Goal: Information Seeking & Learning: Learn about a topic

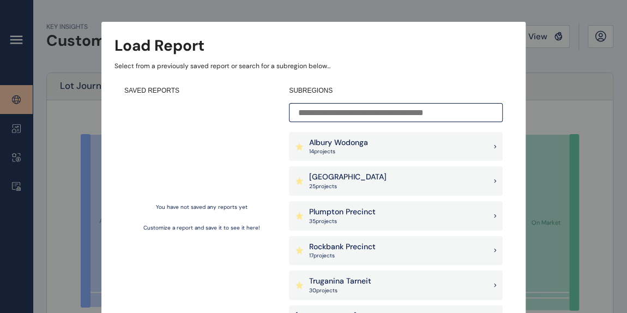
click at [381, 139] on div "Albury Wodonga 14 project s" at bounding box center [396, 146] width 214 height 29
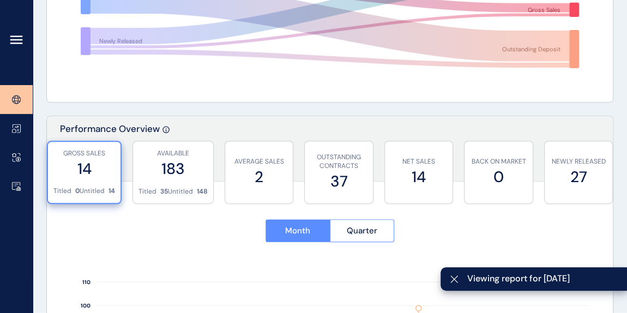
scroll to position [297, 0]
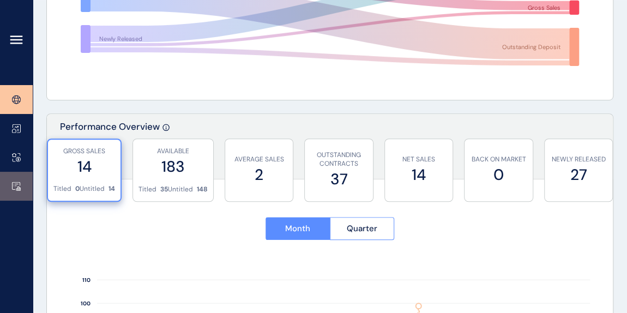
click at [14, 182] on icon at bounding box center [16, 186] width 9 height 9
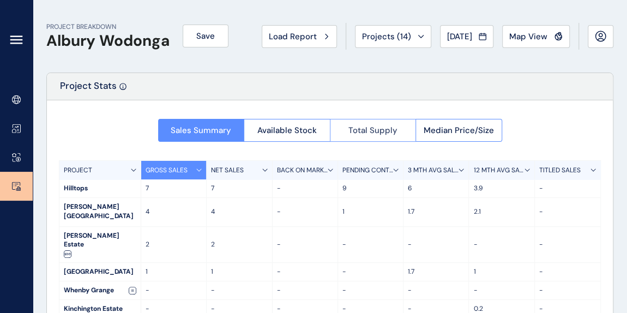
click at [364, 135] on span "Total Supply" at bounding box center [373, 130] width 49 height 11
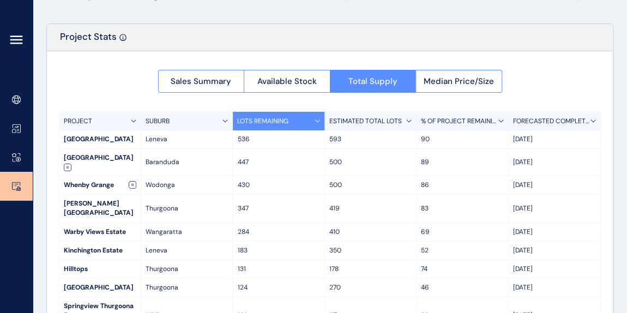
scroll to position [99, 0]
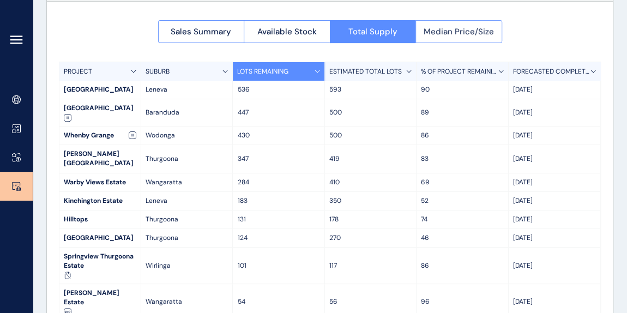
click at [464, 31] on span "Median Price/Size" at bounding box center [459, 31] width 70 height 11
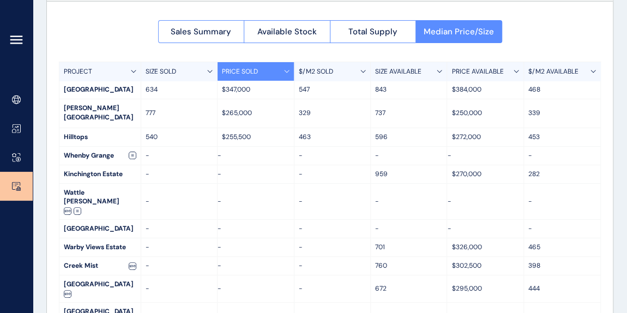
scroll to position [4, 0]
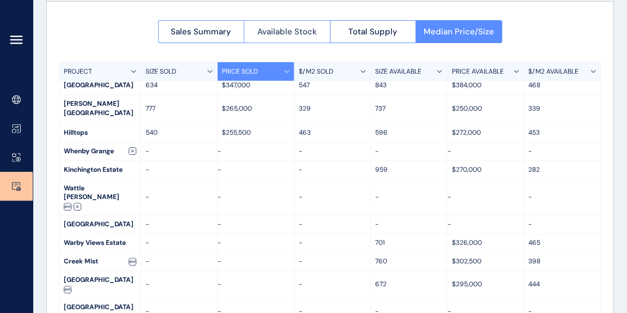
click at [298, 35] on span "Available Stock" at bounding box center [286, 31] width 59 height 11
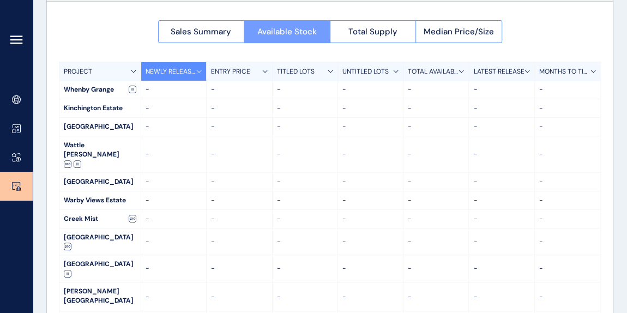
scroll to position [75, 0]
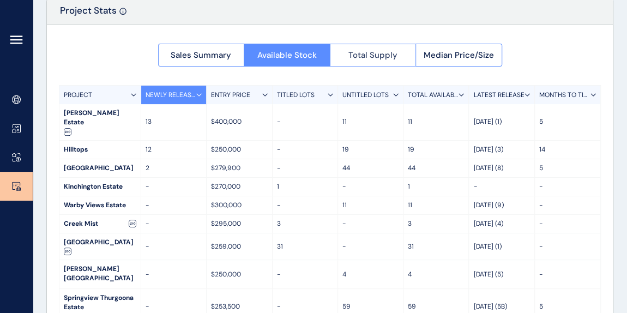
click at [368, 50] on span "Total Supply" at bounding box center [373, 55] width 49 height 11
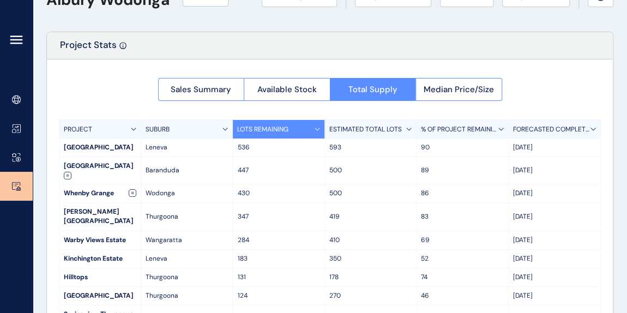
scroll to position [26, 0]
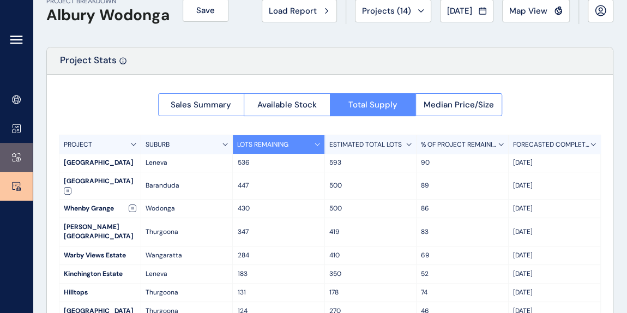
click at [15, 160] on icon at bounding box center [16, 157] width 9 height 9
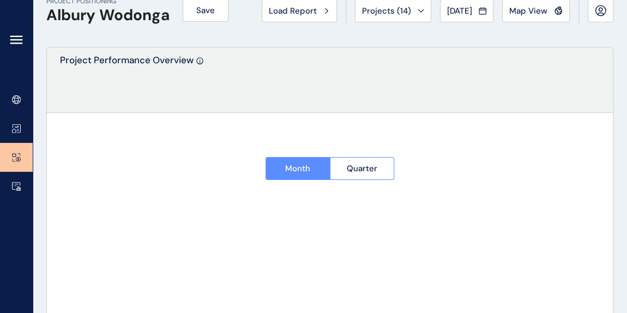
type input "********"
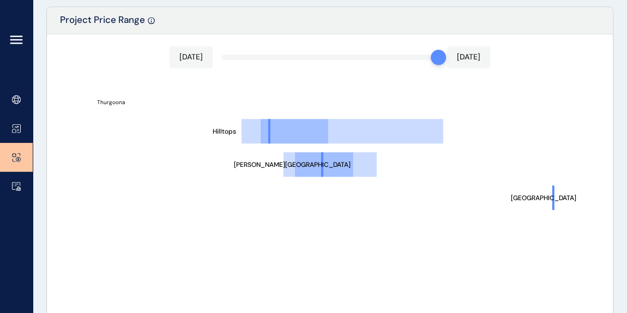
scroll to position [571, 0]
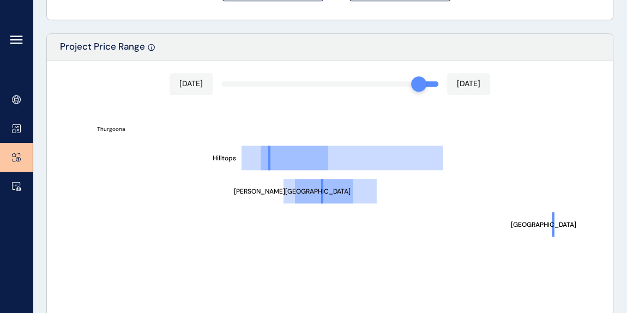
click at [428, 84] on div "Jun 2025 Jul 2025 Murray Park Chisholm Park Hilltops Thurgoona $200,000 $250,00…" at bounding box center [330, 255] width 566 height 389
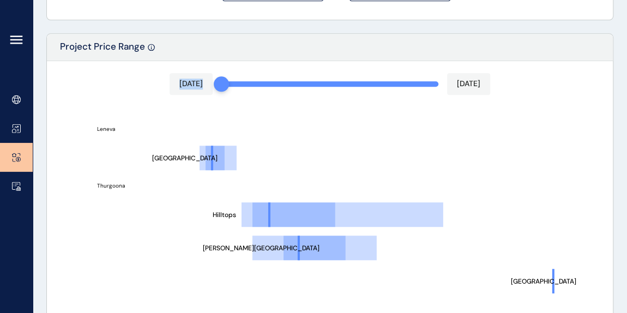
drag, startPoint x: 418, startPoint y: 82, endPoint x: 224, endPoint y: 82, distance: 194.2
click at [224, 82] on div "Aug 2024 Jul 2025 Murray Park Chisholm Park Hilltops Leneva Valley Leneva Thurg…" at bounding box center [330, 255] width 566 height 389
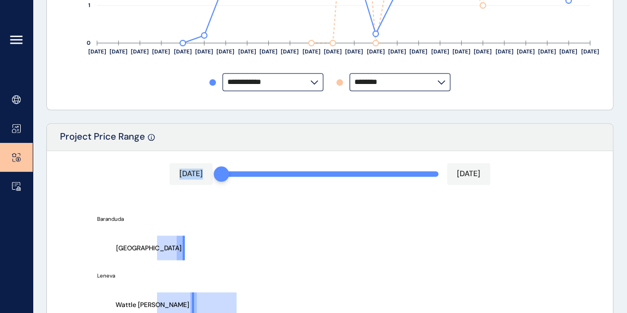
scroll to position [521, 0]
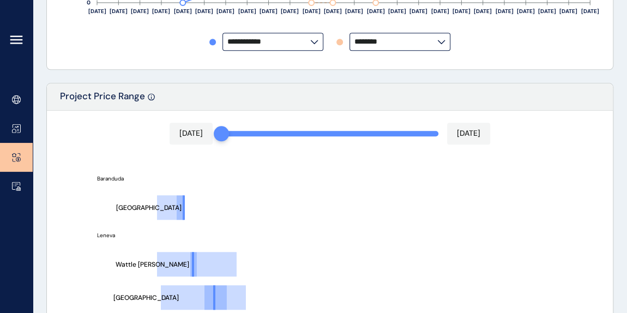
click at [136, 293] on text "Leneva Valley" at bounding box center [145, 297] width 65 height 9
click at [19, 131] on icon at bounding box center [16, 128] width 9 height 9
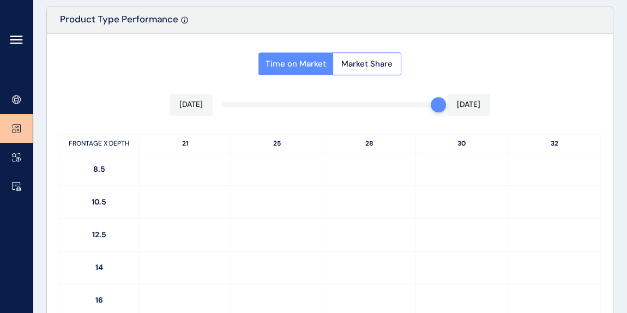
type input "*********"
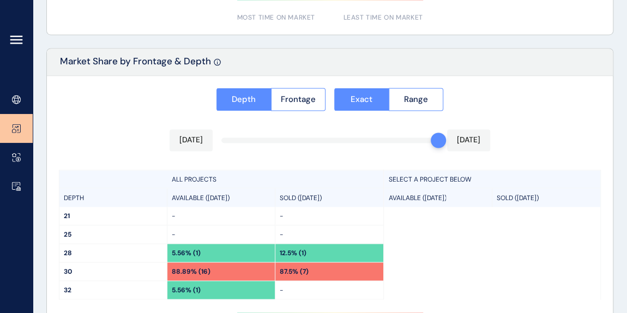
scroll to position [861, 0]
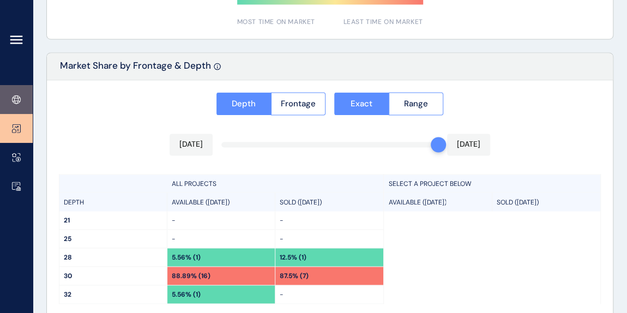
click at [9, 94] on link at bounding box center [16, 99] width 33 height 29
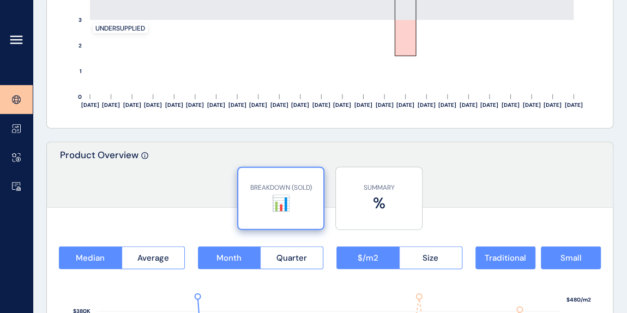
scroll to position [1289, 0]
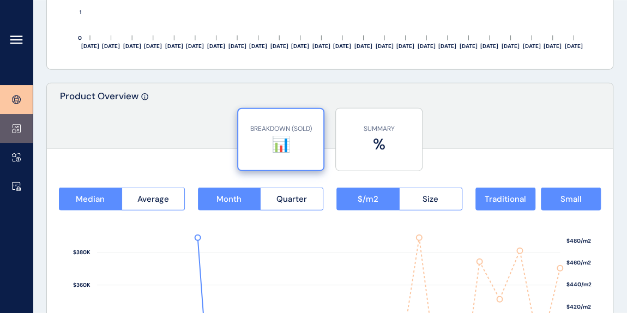
click at [22, 121] on link at bounding box center [16, 128] width 33 height 29
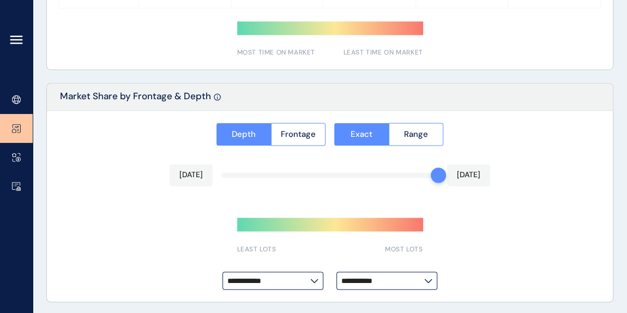
type input "*********"
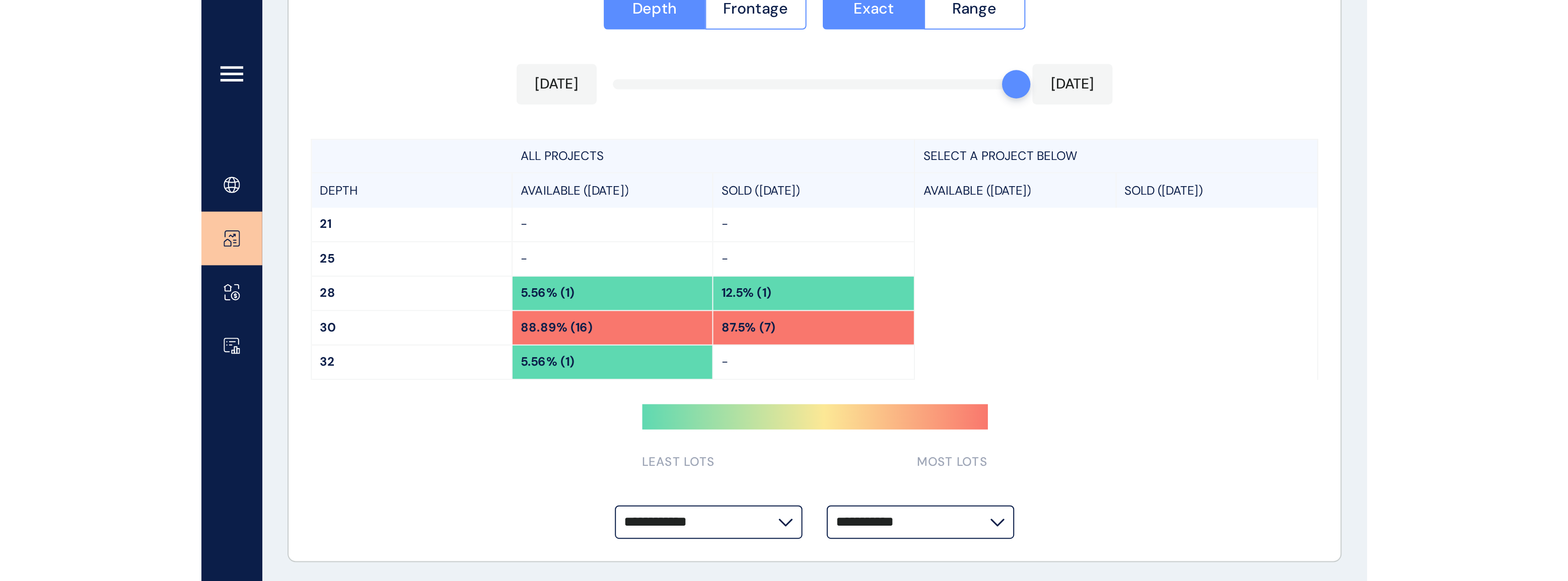
scroll to position [595, 0]
